Goal: Information Seeking & Learning: Find specific fact

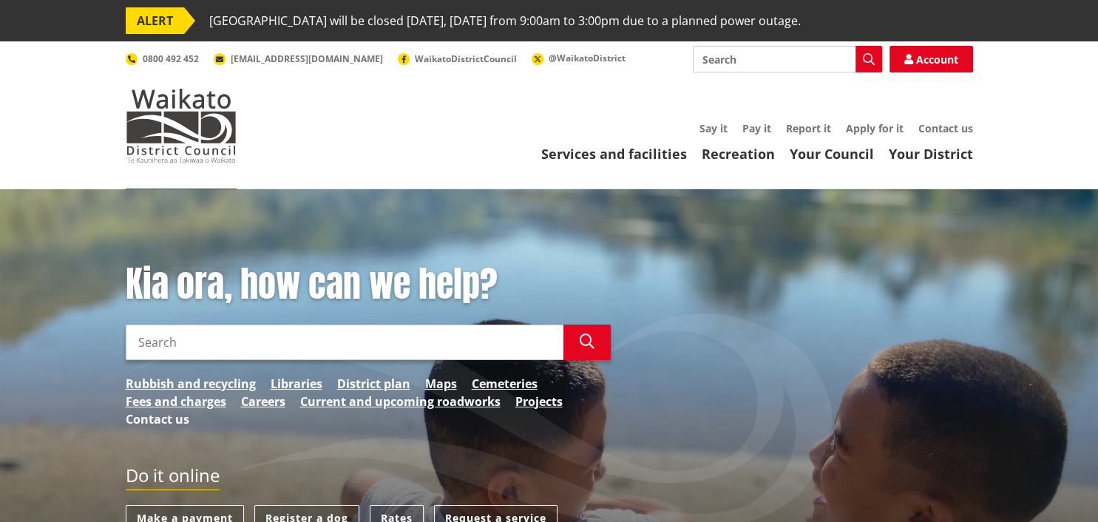
click at [155, 418] on link "Contact us" at bounding box center [158, 420] width 64 height 18
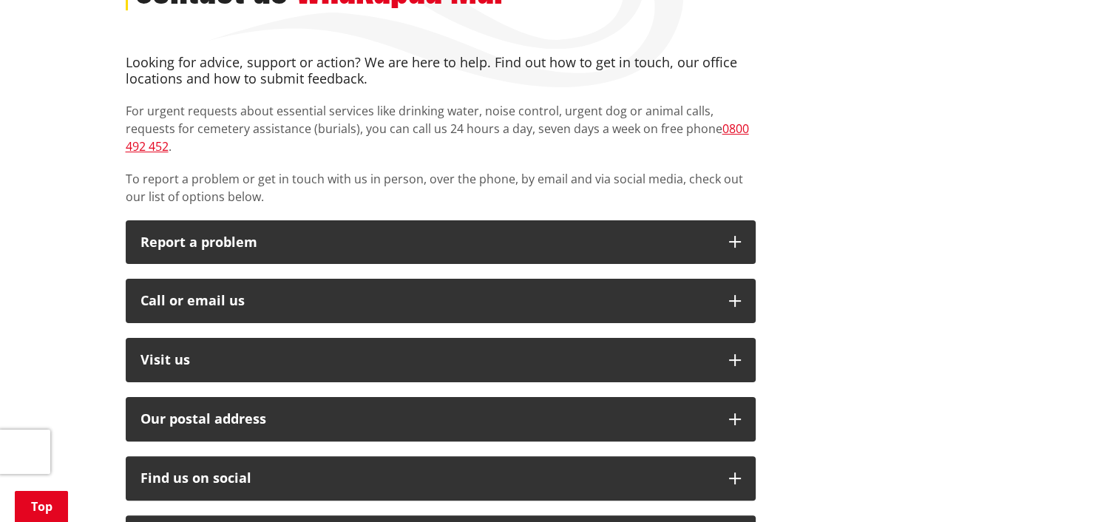
scroll to position [312, 0]
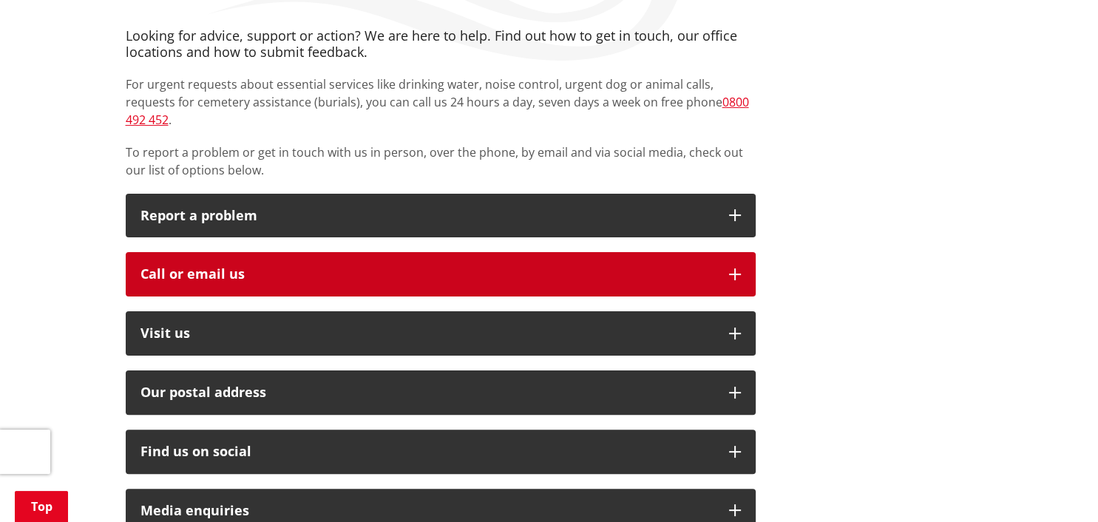
click at [731, 269] on icon "button" at bounding box center [735, 275] width 12 height 12
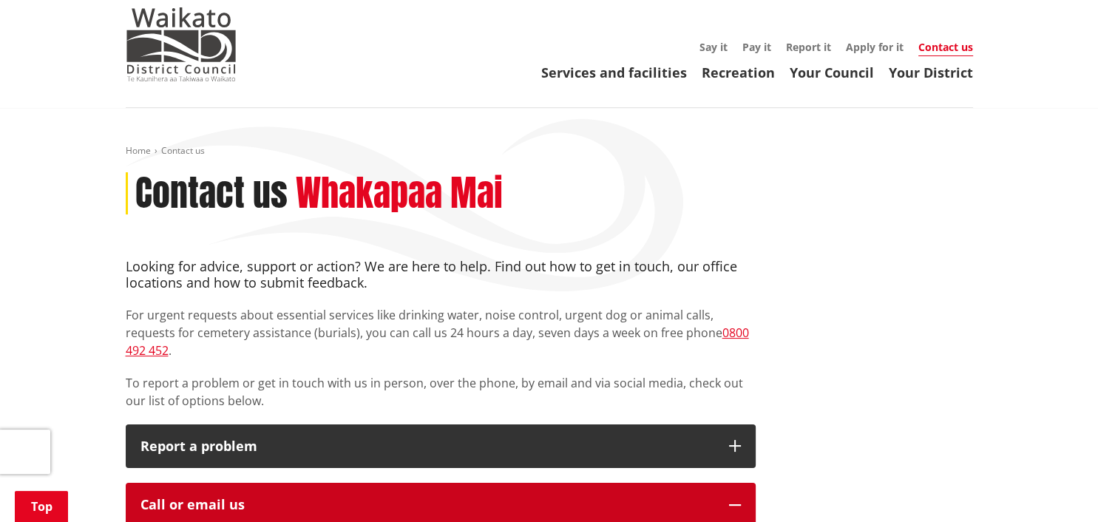
scroll to position [0, 0]
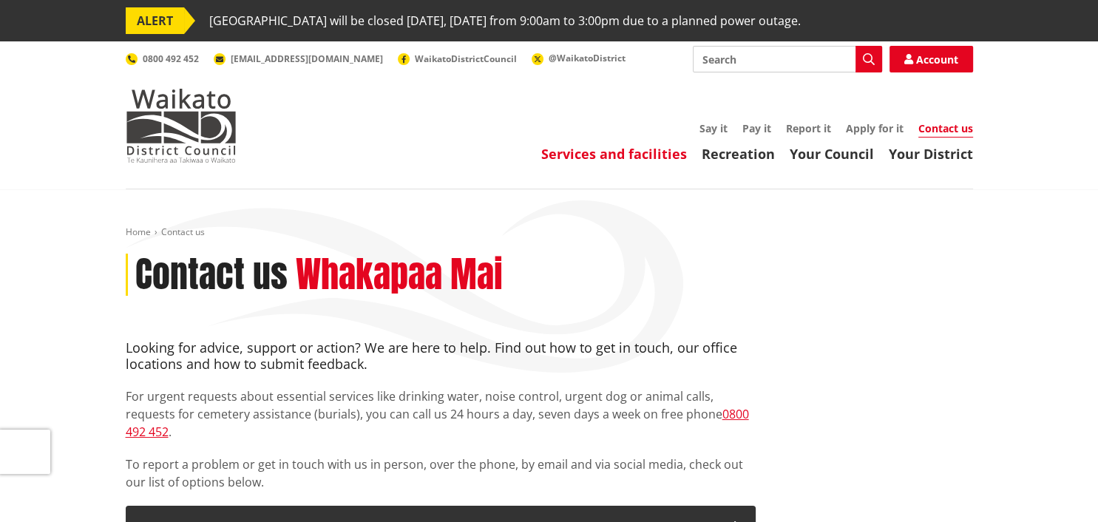
click at [612, 155] on link "Services and facilities" at bounding box center [614, 154] width 146 height 18
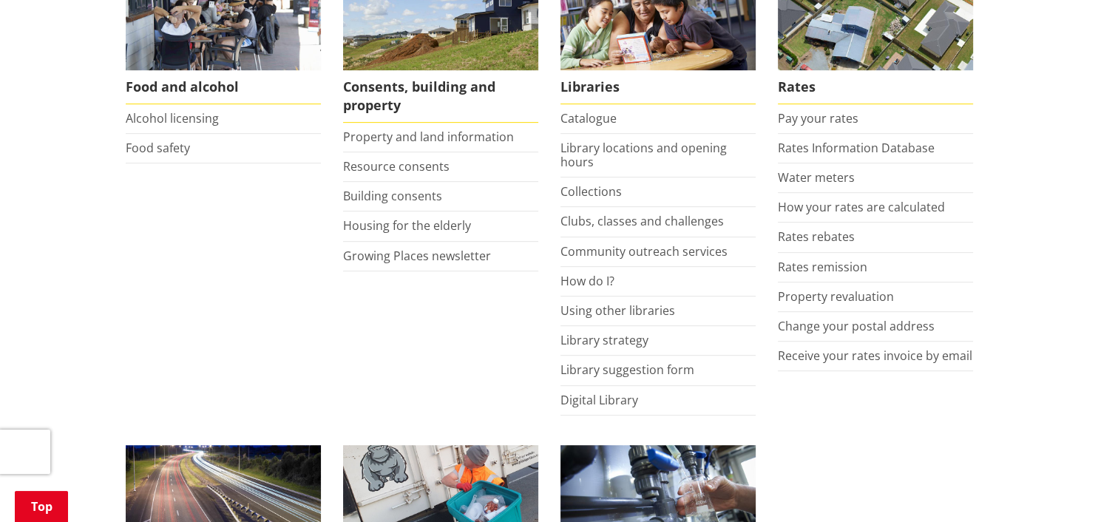
scroll to position [624, 0]
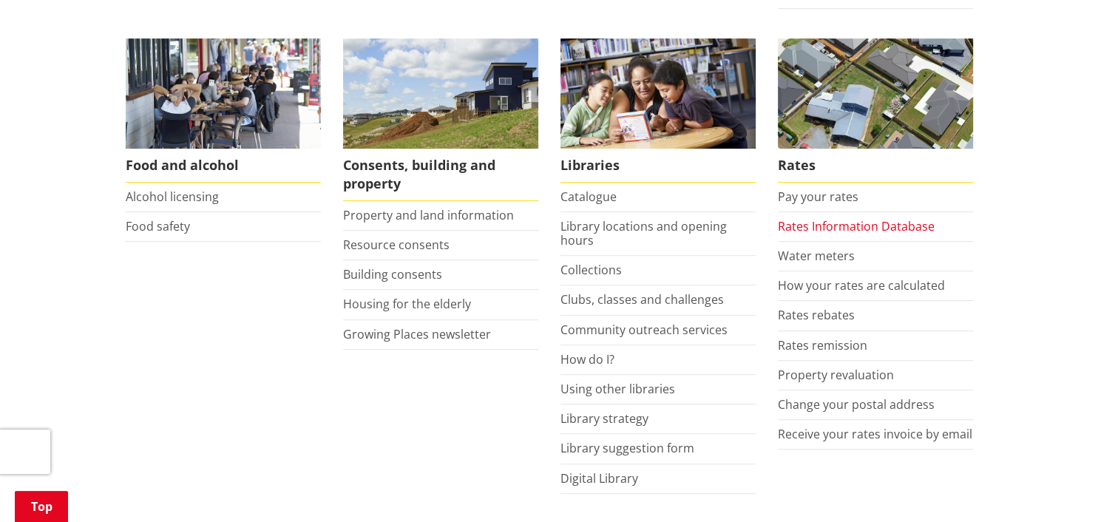
click at [840, 223] on link "Rates Information Database" at bounding box center [856, 226] width 157 height 16
click at [850, 223] on link "Rates Information Database" at bounding box center [856, 226] width 157 height 16
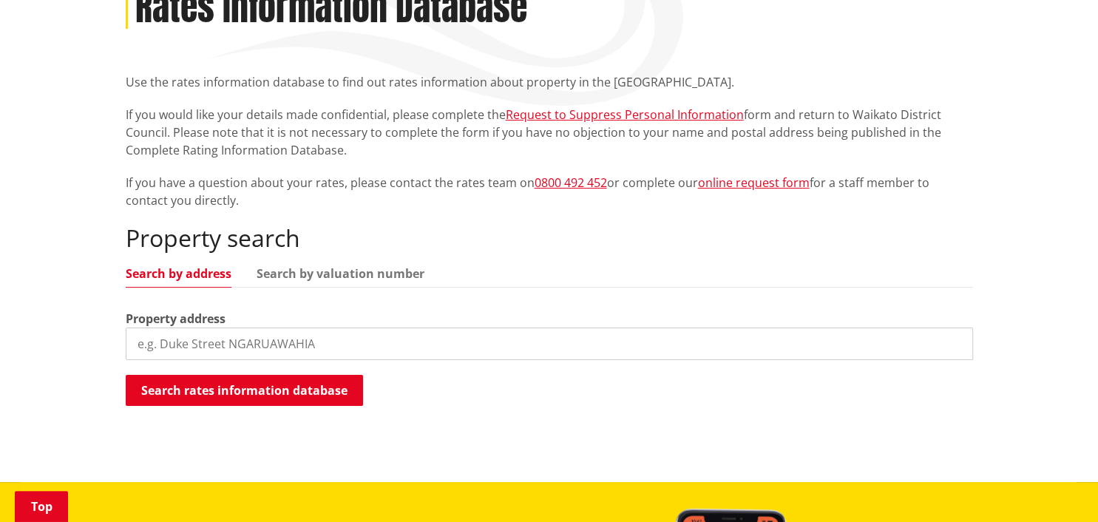
scroll to position [312, 0]
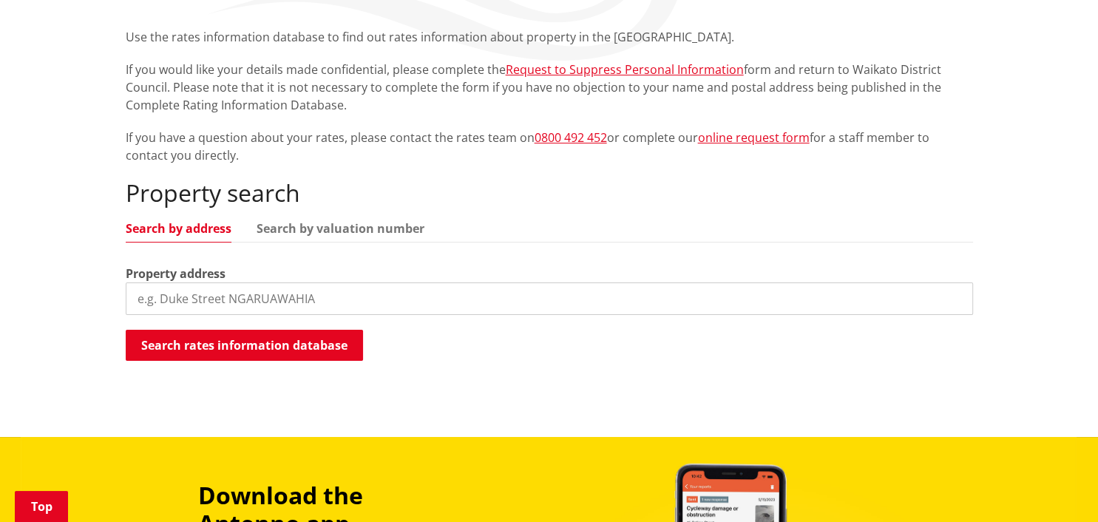
drag, startPoint x: 327, startPoint y: 297, endPoint x: 87, endPoint y: 288, distance: 240.5
click at [126, 288] on input "search" at bounding box center [550, 299] width 848 height 33
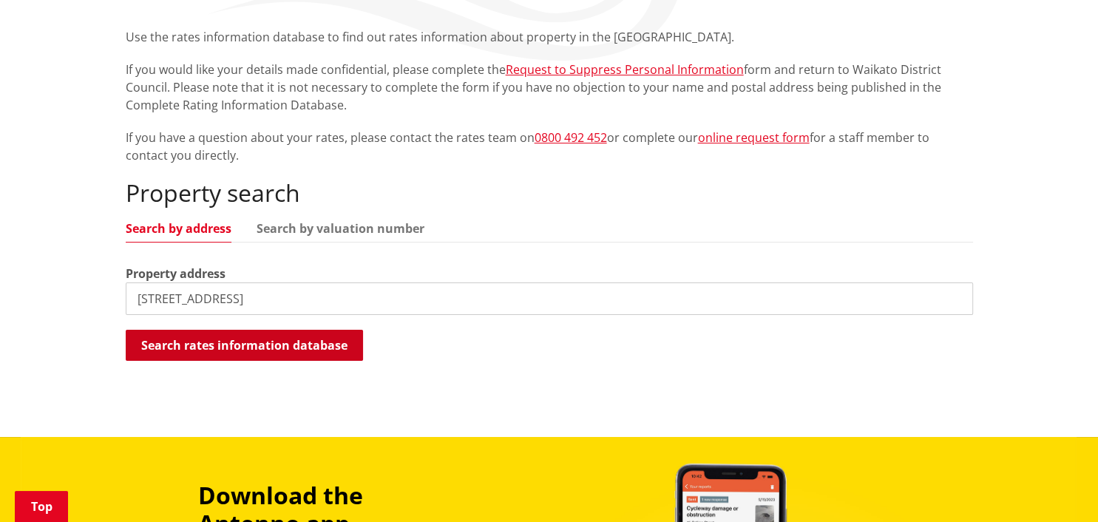
type input "51 burwood rd matamata"
click at [229, 345] on button "Search rates information database" at bounding box center [244, 345] width 237 height 31
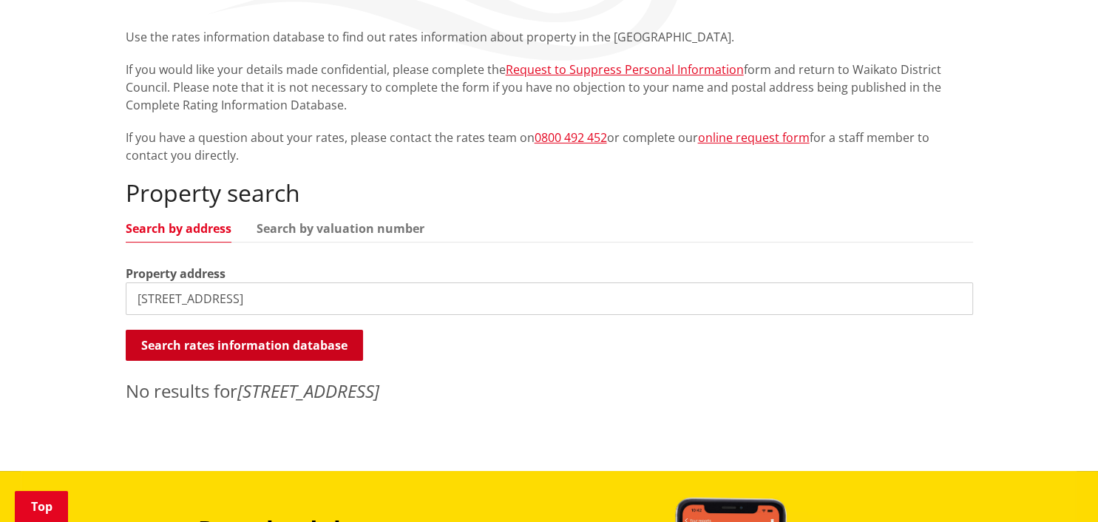
click at [254, 342] on button "Search rates information database" at bounding box center [244, 345] width 237 height 31
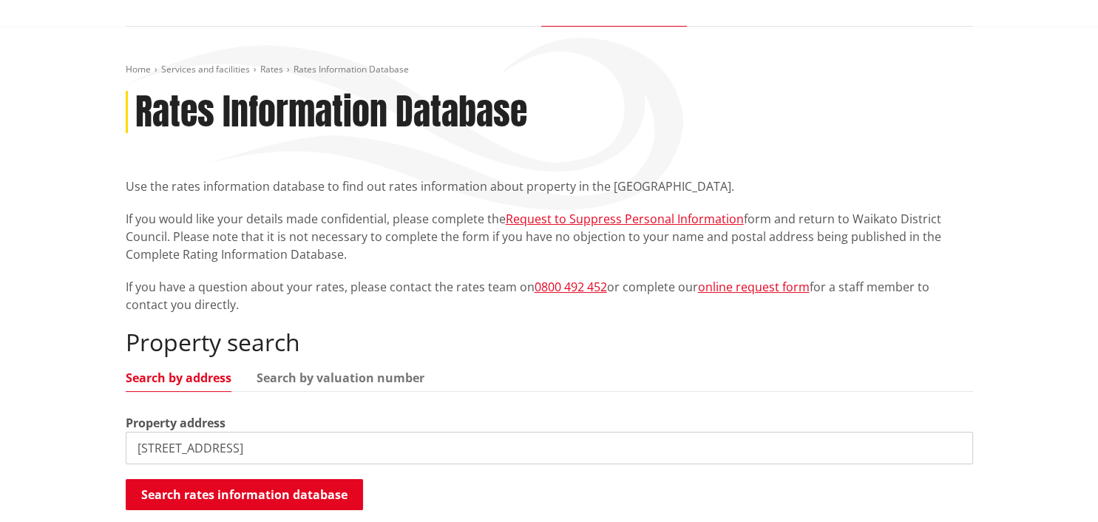
scroll to position [78, 0]
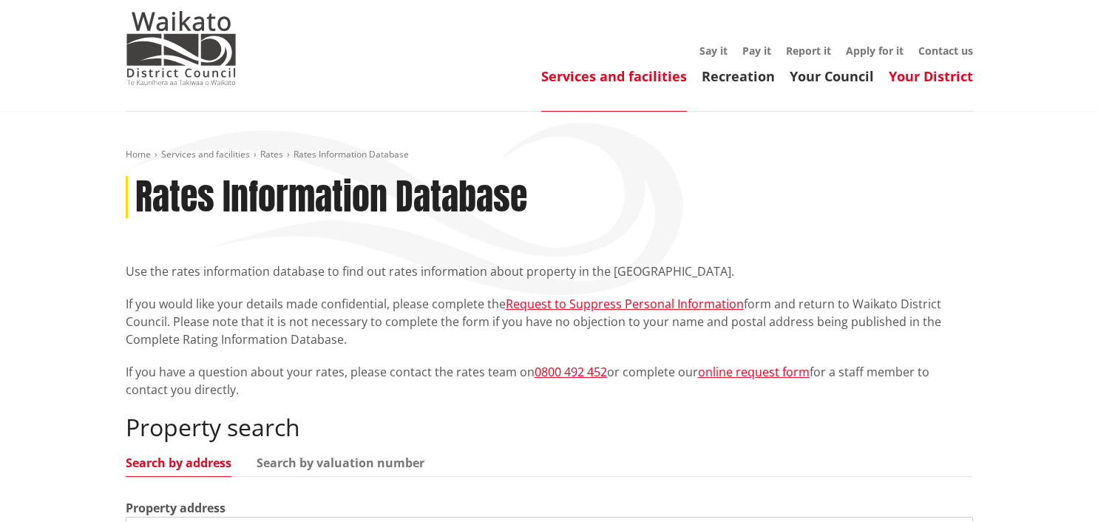
click at [919, 75] on link "Your District" at bounding box center [931, 76] width 84 height 18
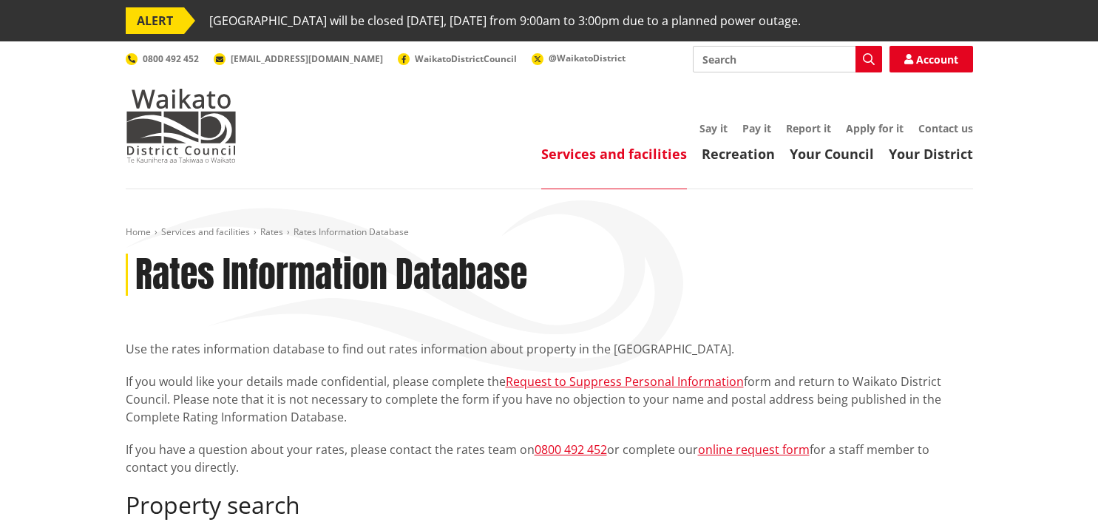
scroll to position [78, 0]
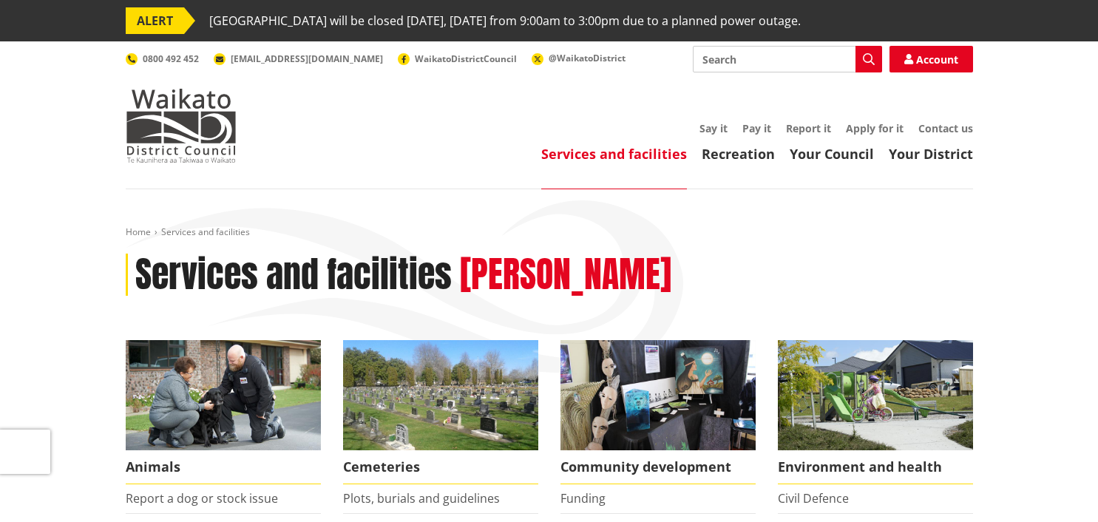
scroll to position [624, 0]
